Goal: Information Seeking & Learning: Learn about a topic

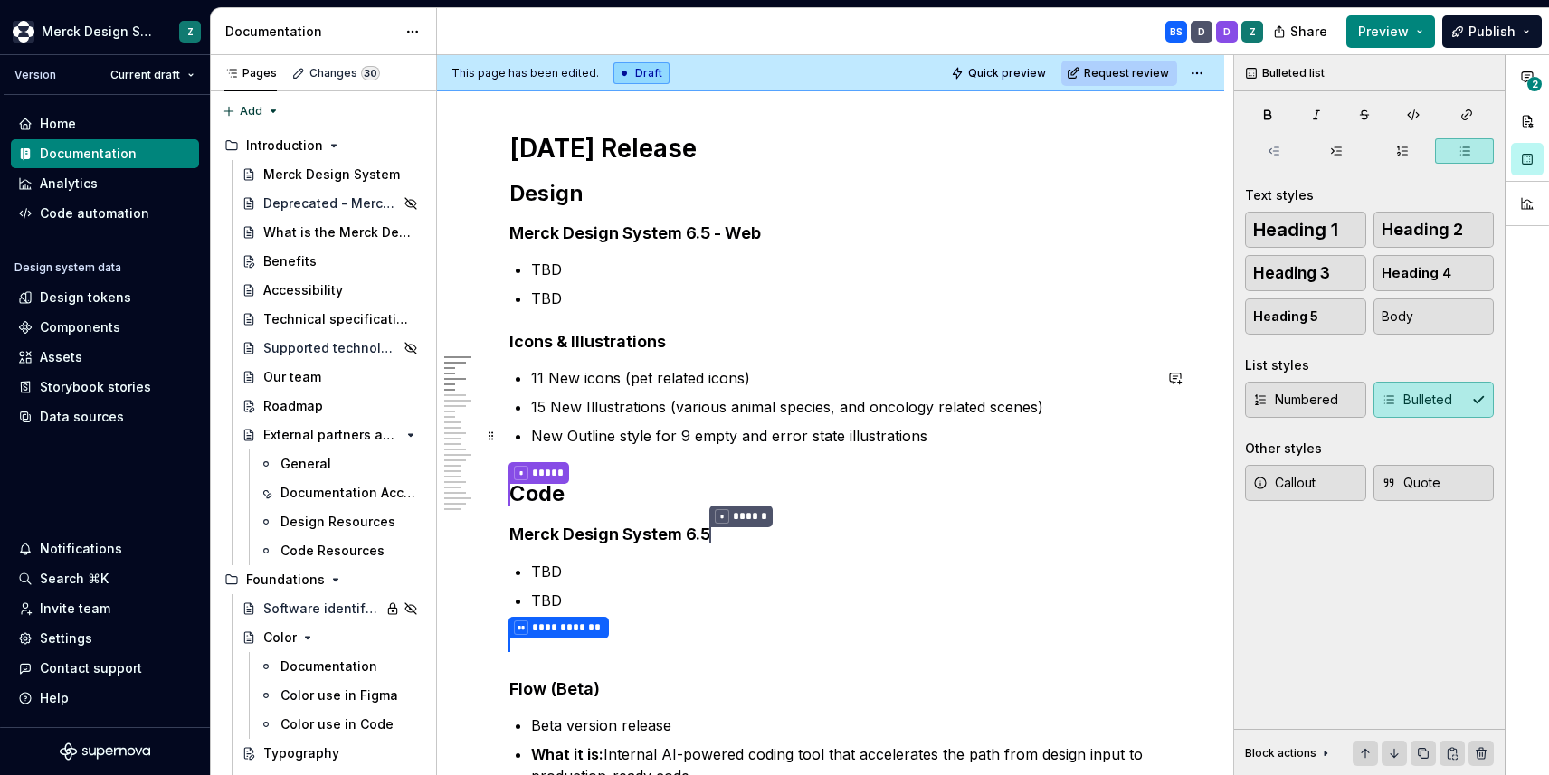
scroll to position [222, 0]
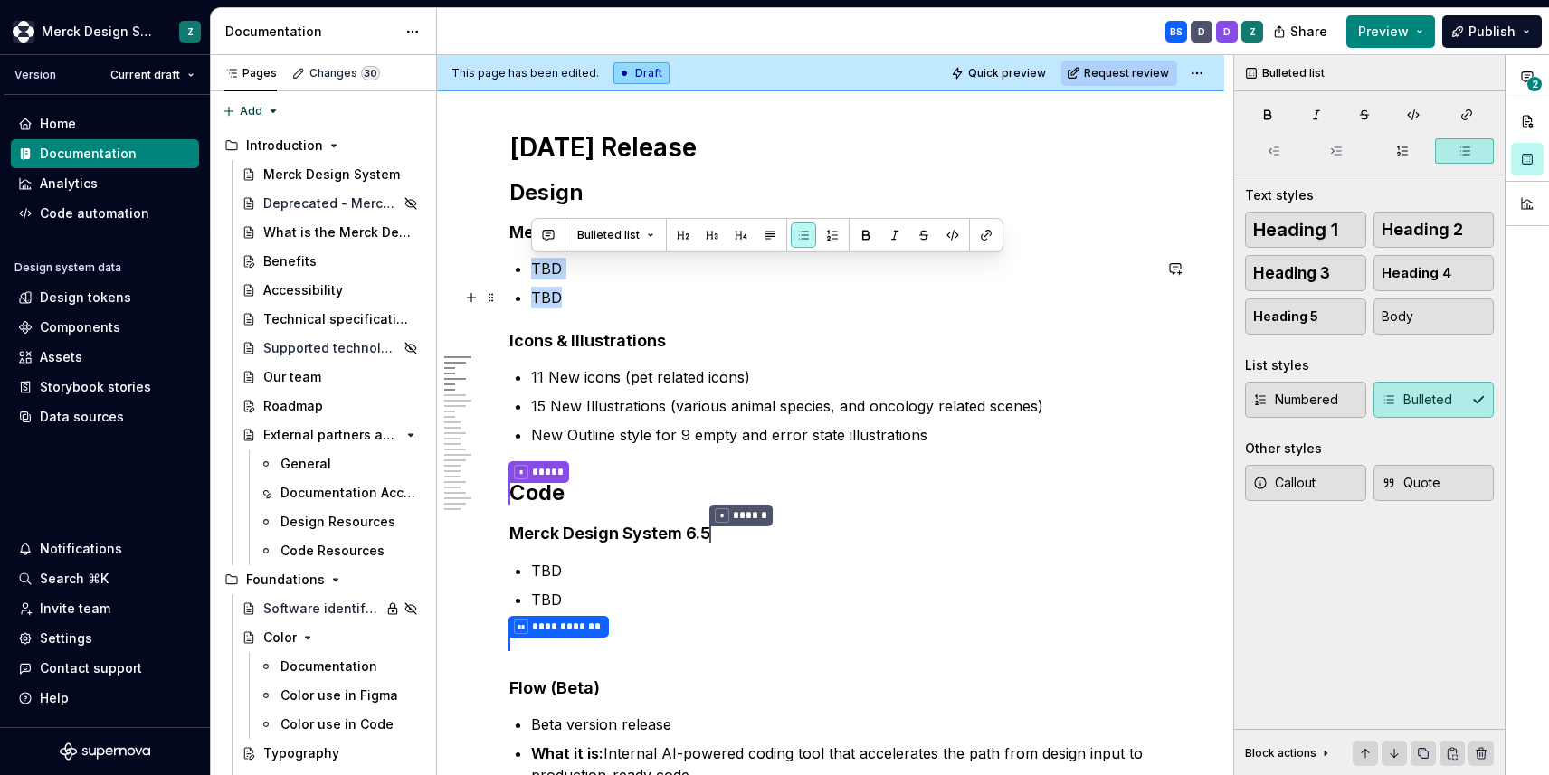
drag, startPoint x: 531, startPoint y: 264, endPoint x: 568, endPoint y: 296, distance: 48.8
click at [568, 296] on ul "[PERSON_NAME]" at bounding box center [841, 283] width 621 height 51
click at [568, 296] on p "TBD" at bounding box center [841, 298] width 621 height 22
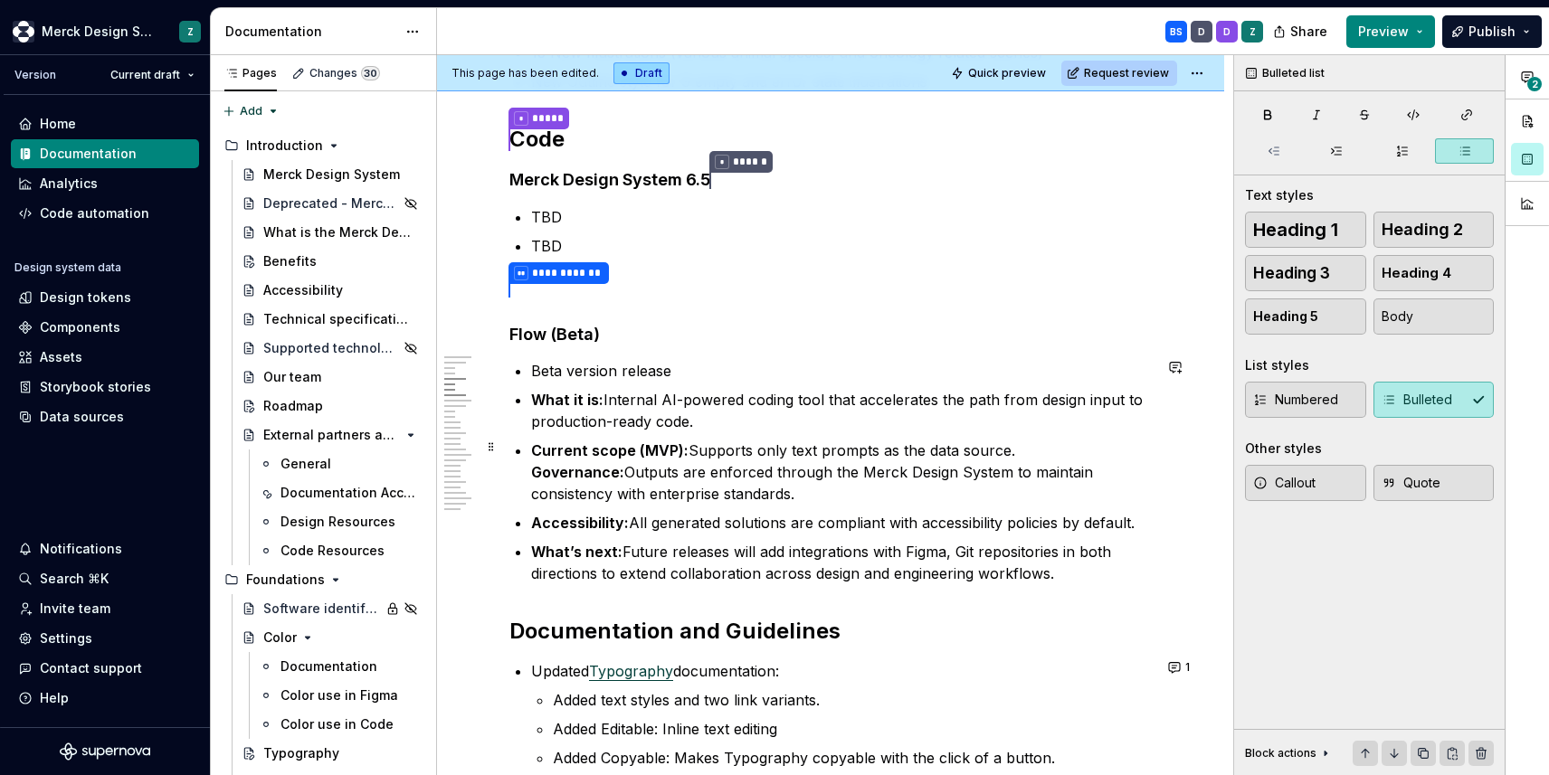
scroll to position [576, 0]
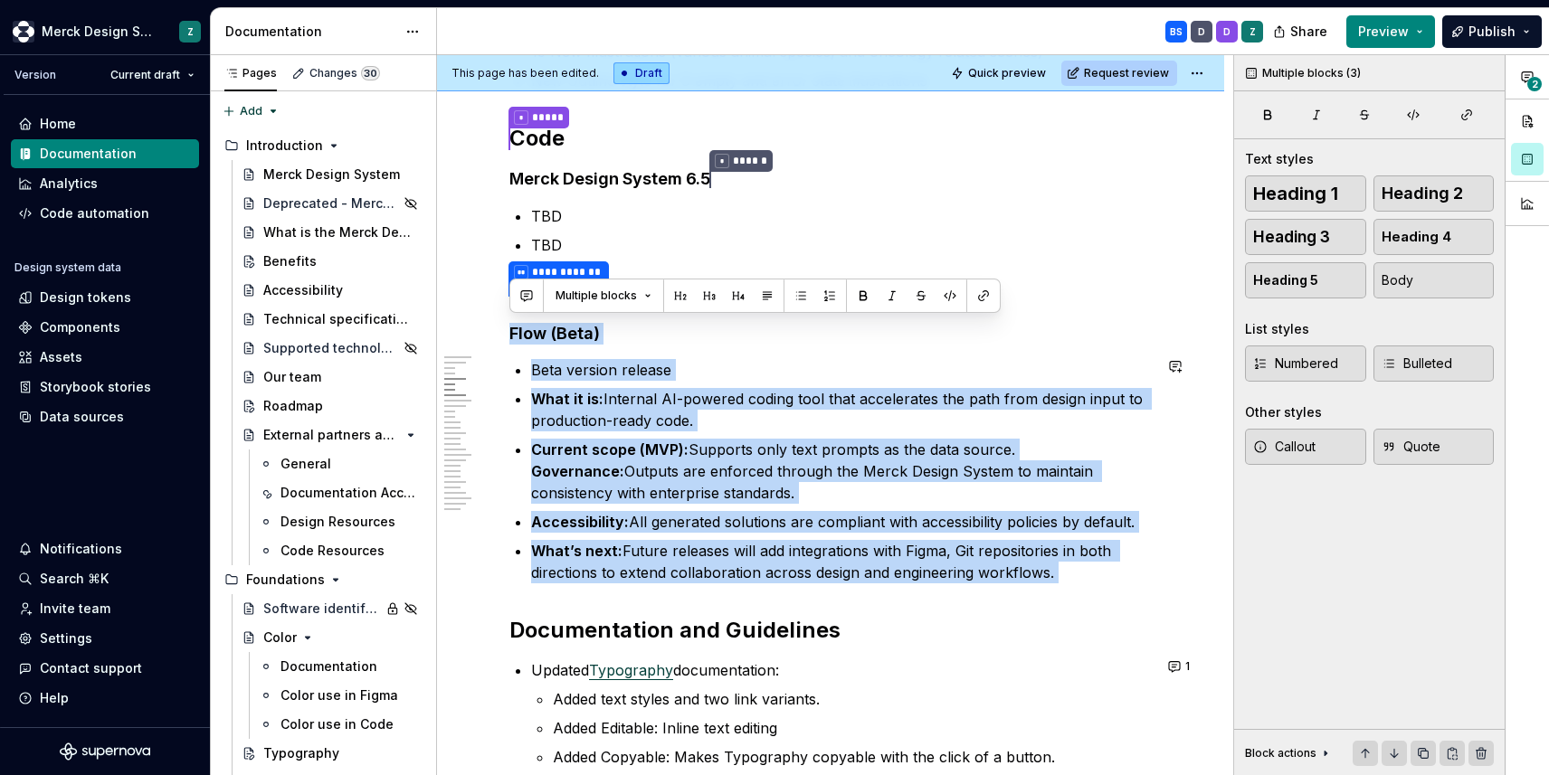
drag, startPoint x: 511, startPoint y: 327, endPoint x: 810, endPoint y: 583, distance: 393.9
click at [801, 494] on p "Current scope (MVP): Supports only text prompts as the data source. Governance:…" at bounding box center [841, 472] width 621 height 65
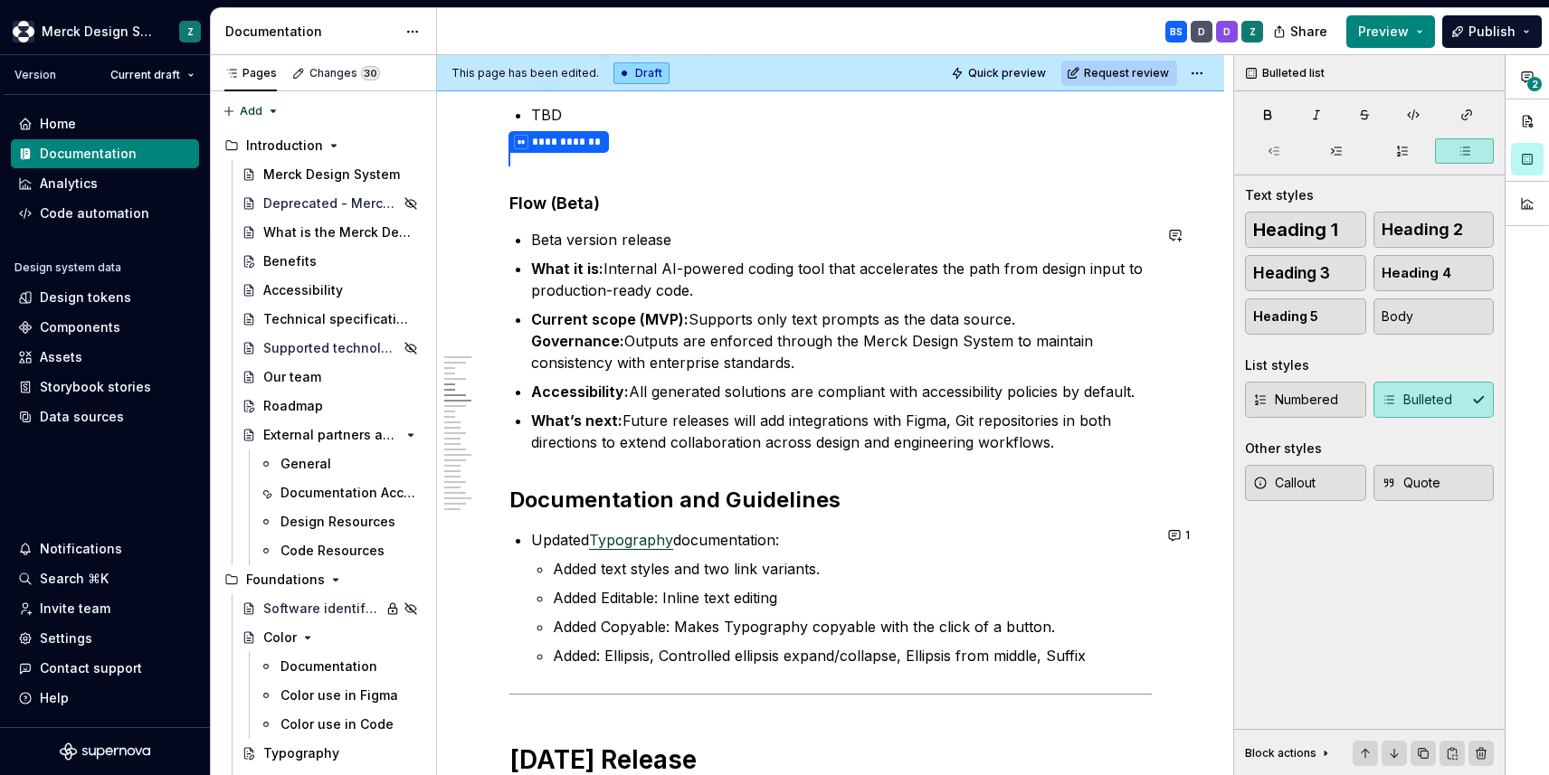
scroll to position [708, 0]
drag, startPoint x: 1054, startPoint y: 438, endPoint x: 659, endPoint y: 293, distance: 420.1
click at [659, 293] on ul "Beta version release What it is: Internal AI-powered coding tool that accelerat…" at bounding box center [841, 340] width 621 height 224
click at [692, 334] on p "Current scope (MVP): Supports only text prompts as the data source. Governance:…" at bounding box center [841, 340] width 621 height 65
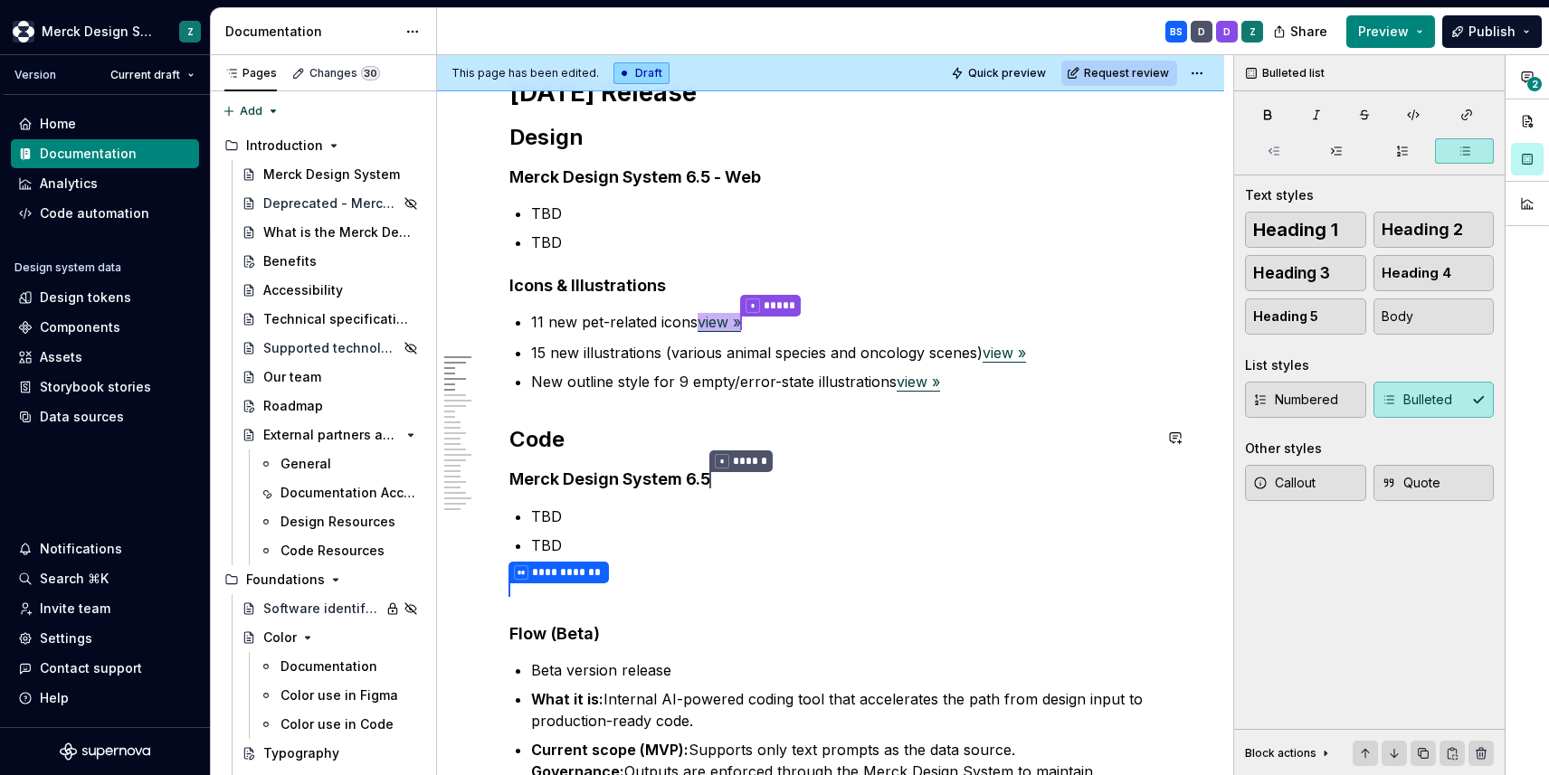
scroll to position [5, 0]
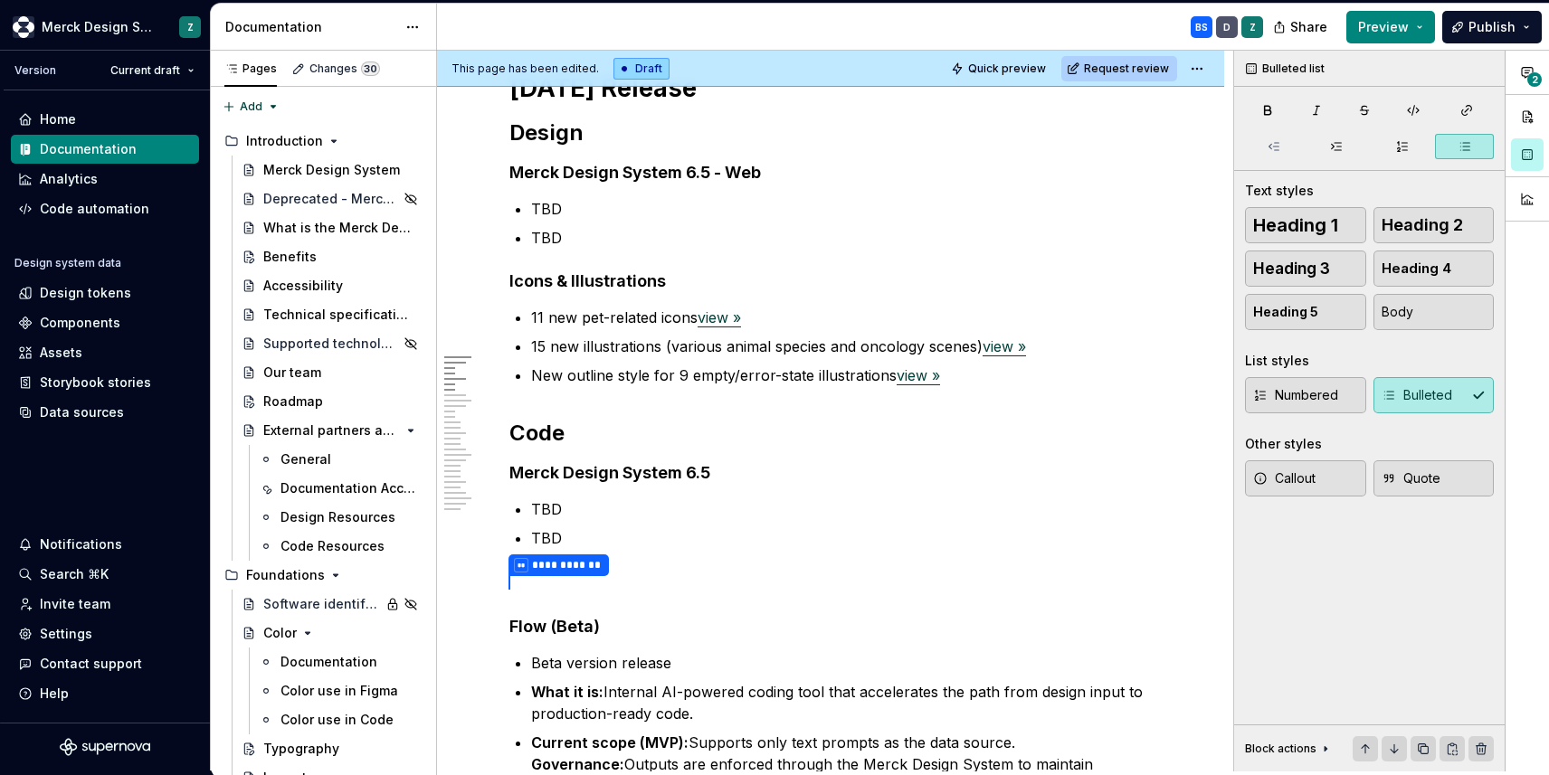
type textarea "*"
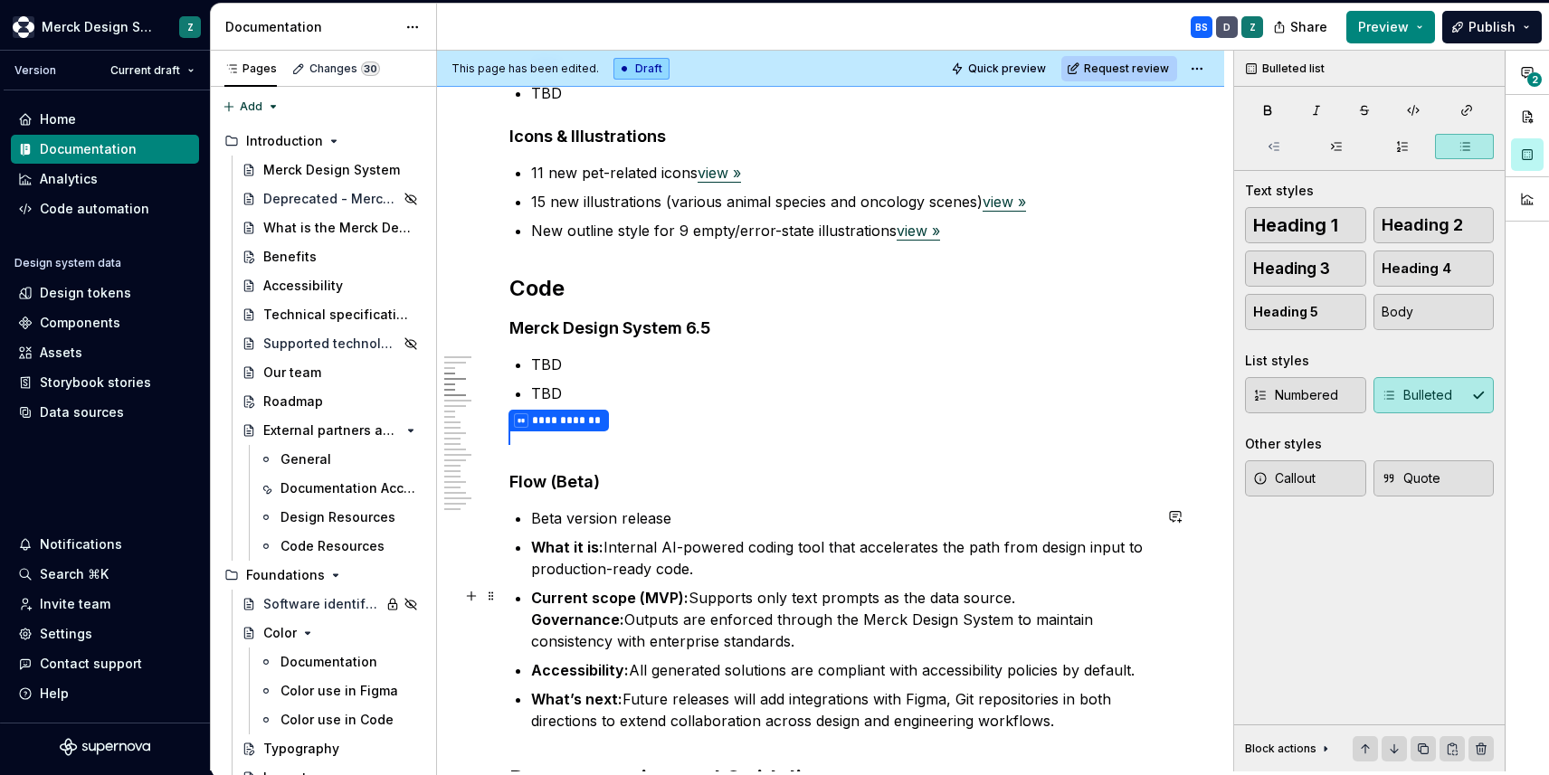
scroll to position [433, 0]
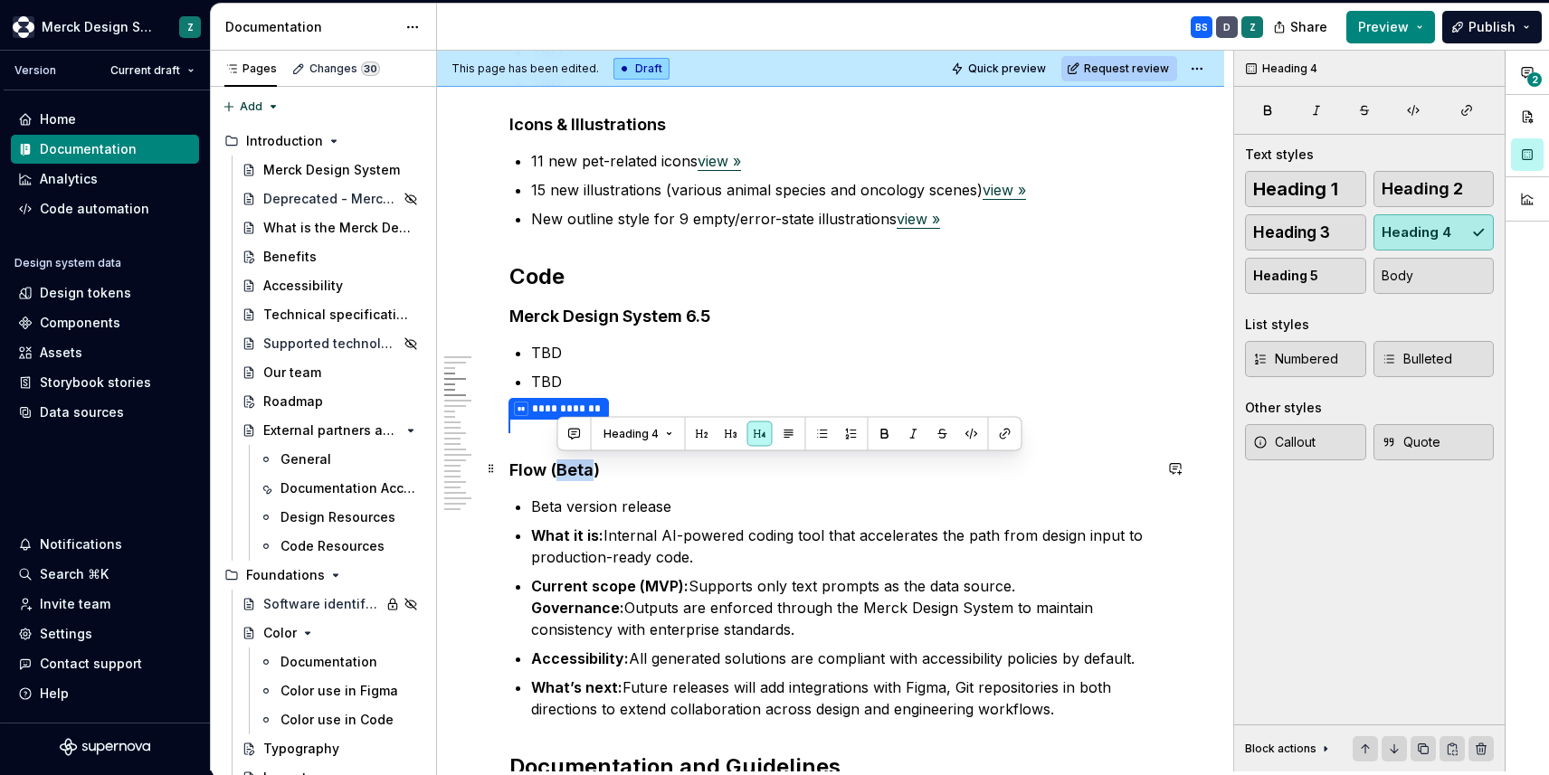
drag, startPoint x: 555, startPoint y: 472, endPoint x: 588, endPoint y: 472, distance: 32.6
click at [588, 472] on h4 "Flow (Beta)" at bounding box center [830, 471] width 642 height 22
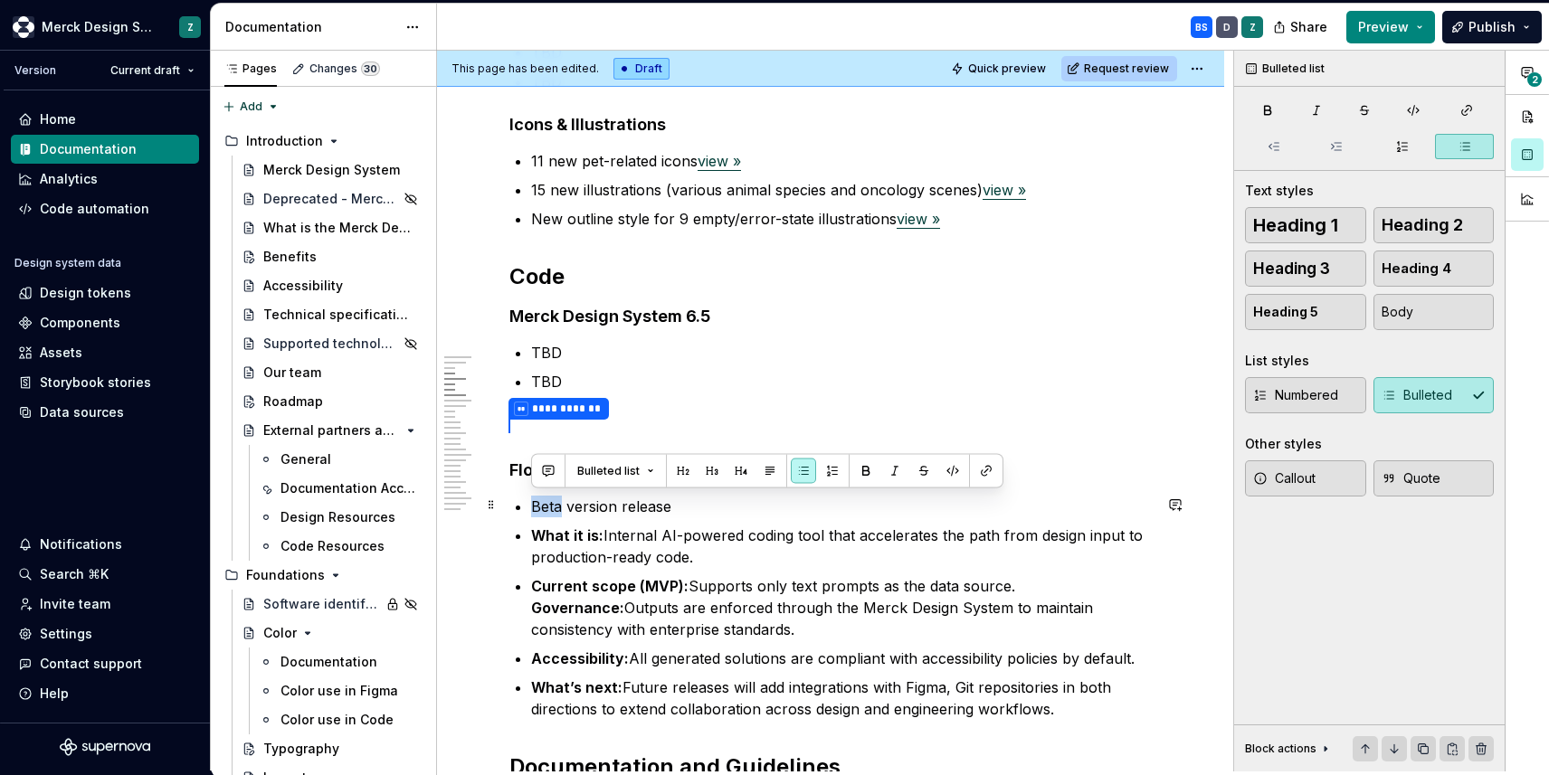
drag, startPoint x: 560, startPoint y: 504, endPoint x: 533, endPoint y: 502, distance: 27.2
click at [533, 502] on p "Beta version release" at bounding box center [841, 507] width 621 height 22
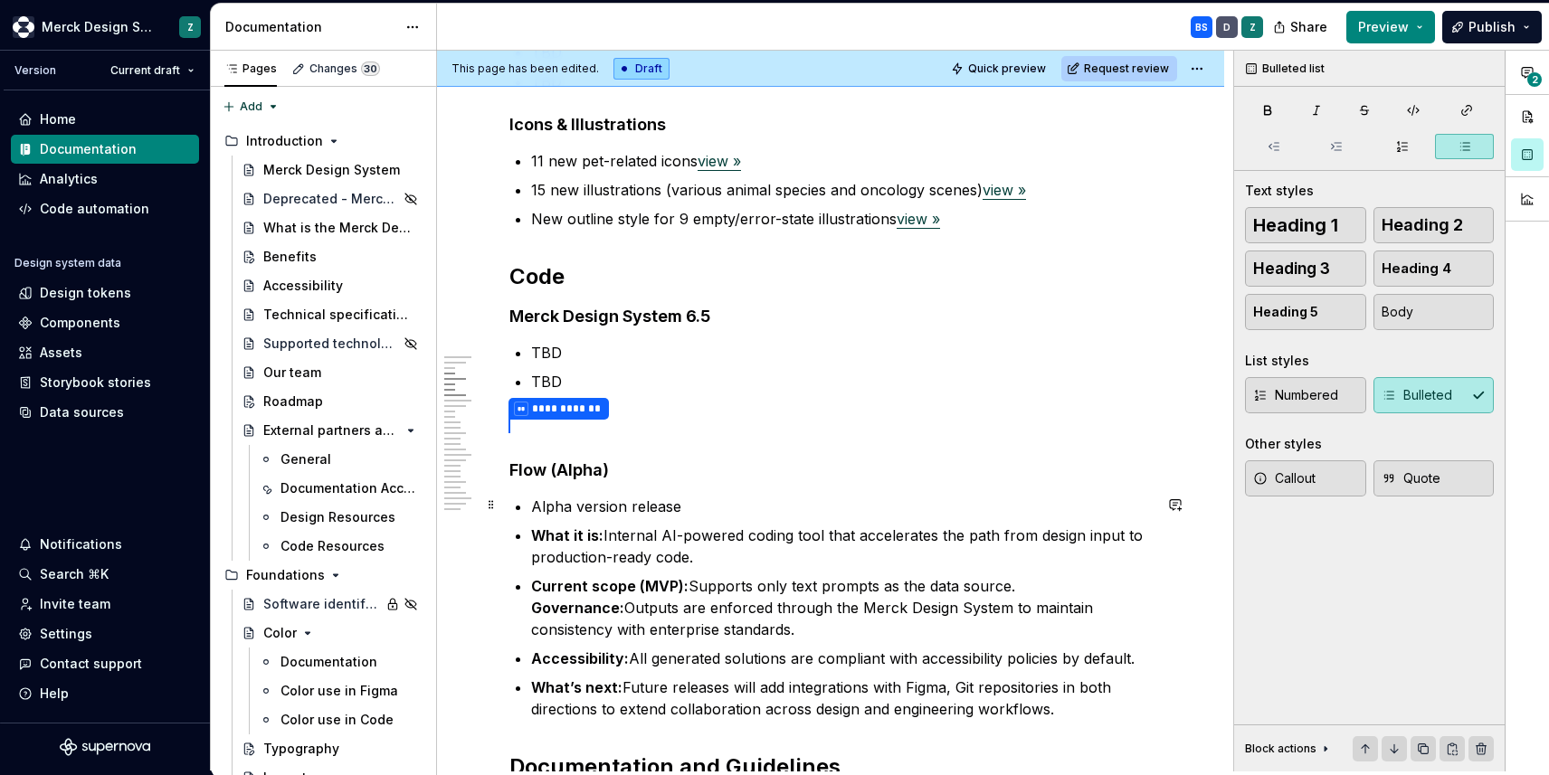
click at [630, 505] on p "Alpha version release" at bounding box center [841, 507] width 621 height 22
click at [632, 501] on p "Alpha version for testing release" at bounding box center [841, 507] width 621 height 22
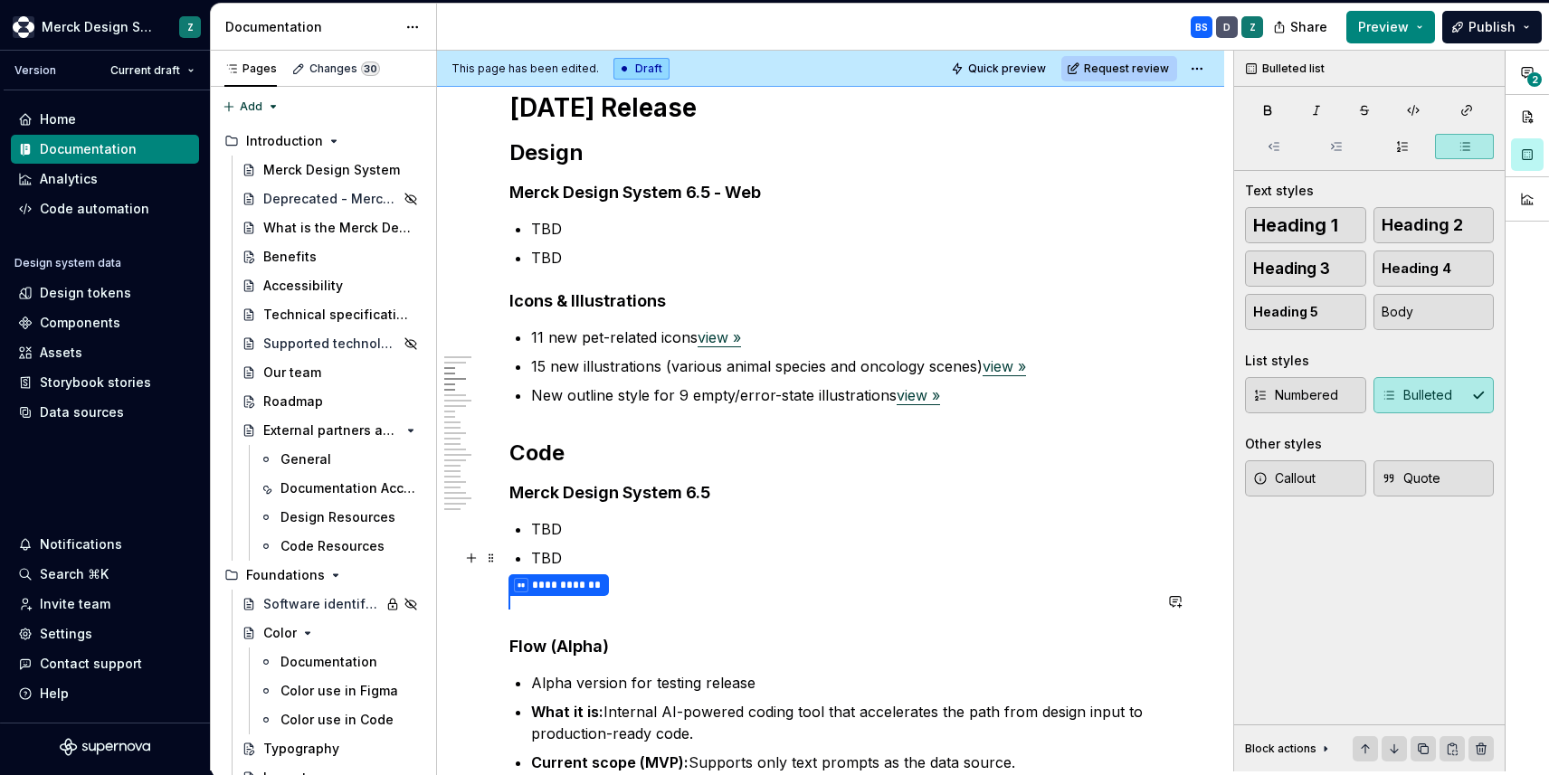
scroll to position [248, 0]
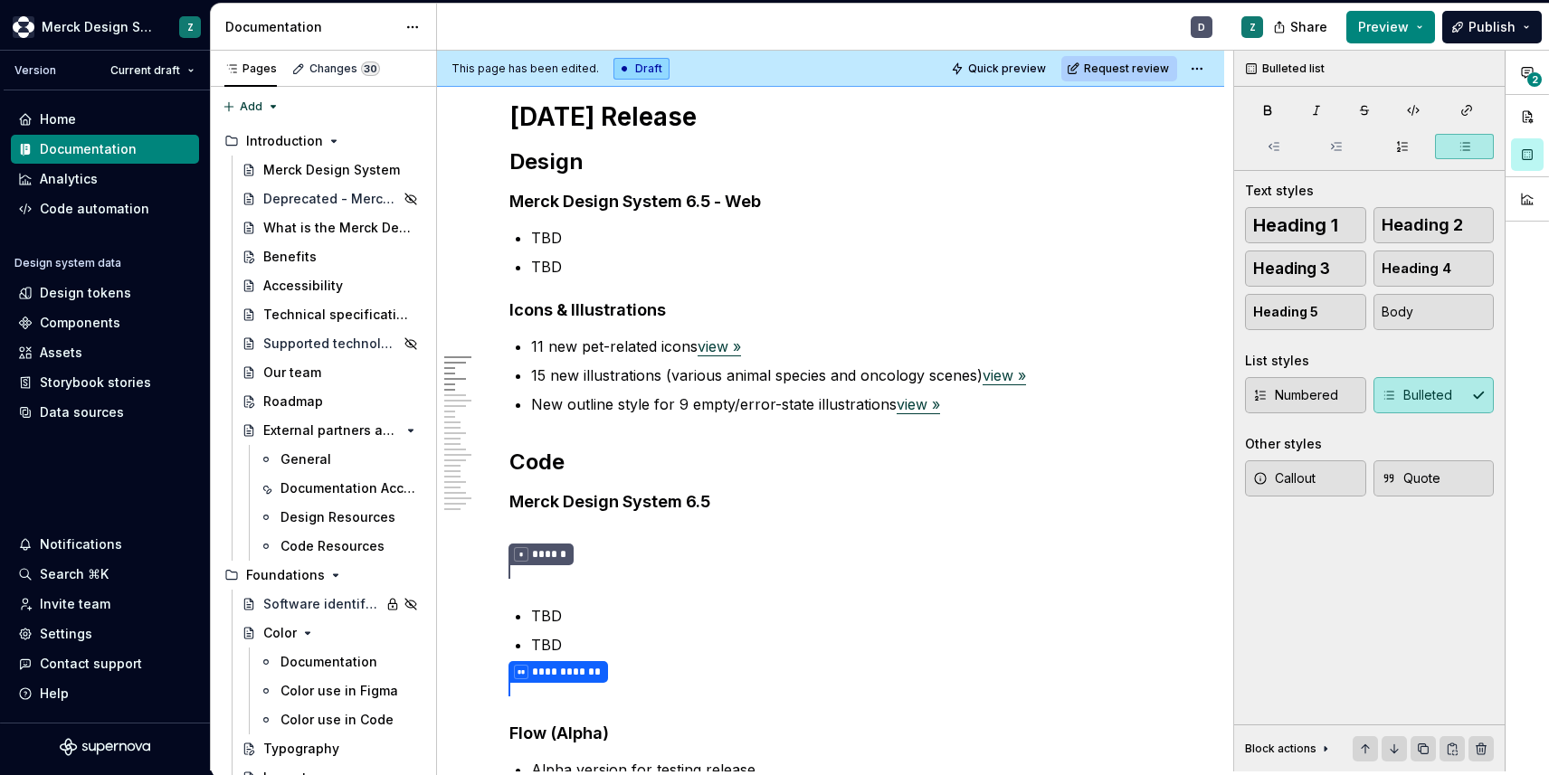
type textarea "*"
